Goal: Task Accomplishment & Management: Manage account settings

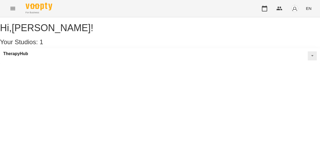
click at [307, 60] on button at bounding box center [311, 55] width 9 height 9
click at [263, 7] on icon "button" at bounding box center [264, 9] width 5 height 6
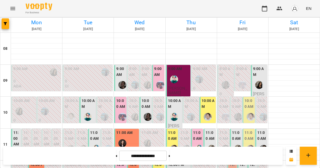
scroll to position [34, 0]
click at [234, 145] on img "Оксана Шкалей" at bounding box center [238, 149] width 8 height 8
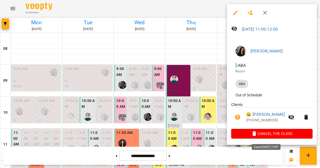
click at [242, 136] on span "Cancel the class" at bounding box center [271, 134] width 73 height 6
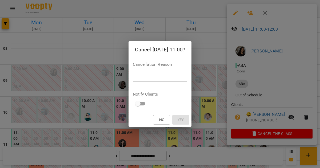
click at [185, 79] on textarea at bounding box center [160, 77] width 55 height 5
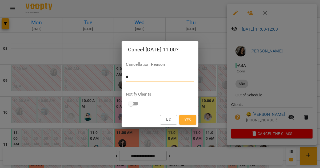
type textarea "*"
click at [194, 117] on button "Yes" at bounding box center [187, 120] width 17 height 10
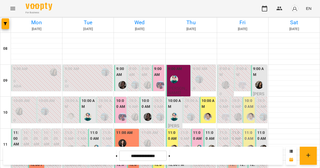
scroll to position [188, 0]
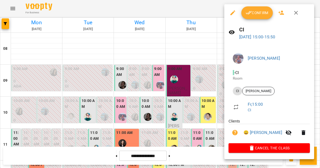
click at [297, 16] on button "button" at bounding box center [295, 12] width 13 height 13
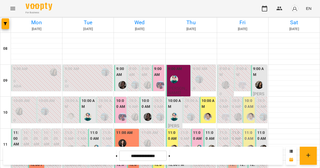
scroll to position [3, 0]
